Goal: Task Accomplishment & Management: Use online tool/utility

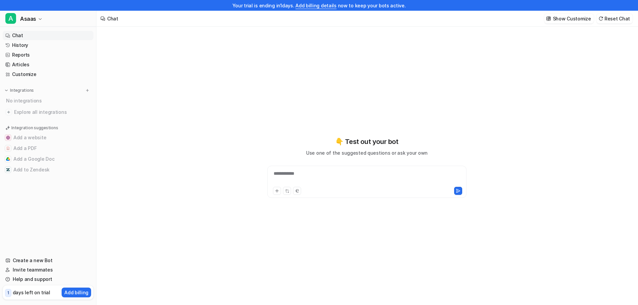
type textarea "**********"
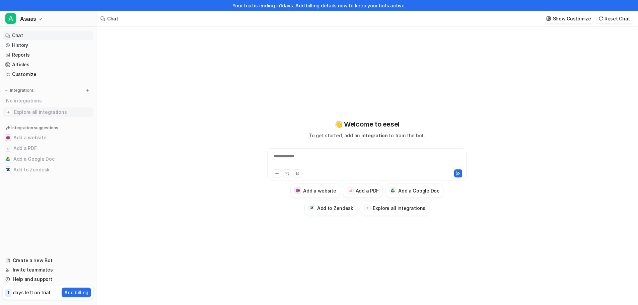
click at [26, 110] on span "Explore all integrations" at bounding box center [52, 112] width 77 height 11
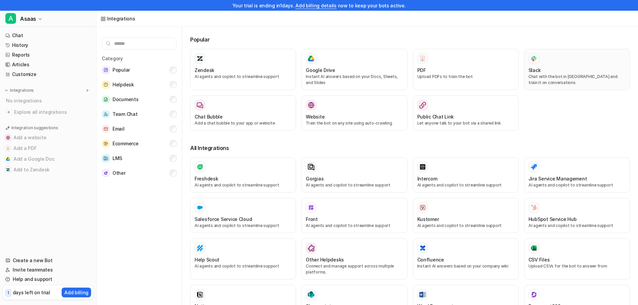
click at [547, 63] on div at bounding box center [577, 58] width 97 height 11
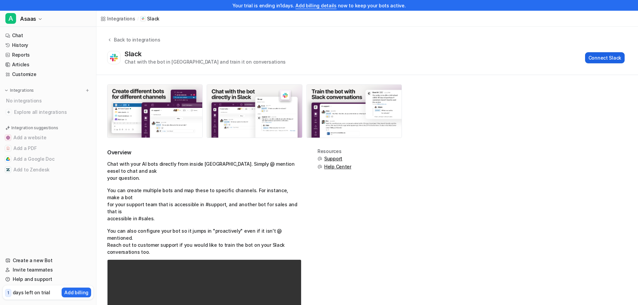
click at [615, 58] on button "Connect Slack" at bounding box center [605, 57] width 40 height 11
